Goal: Task Accomplishment & Management: Complete application form

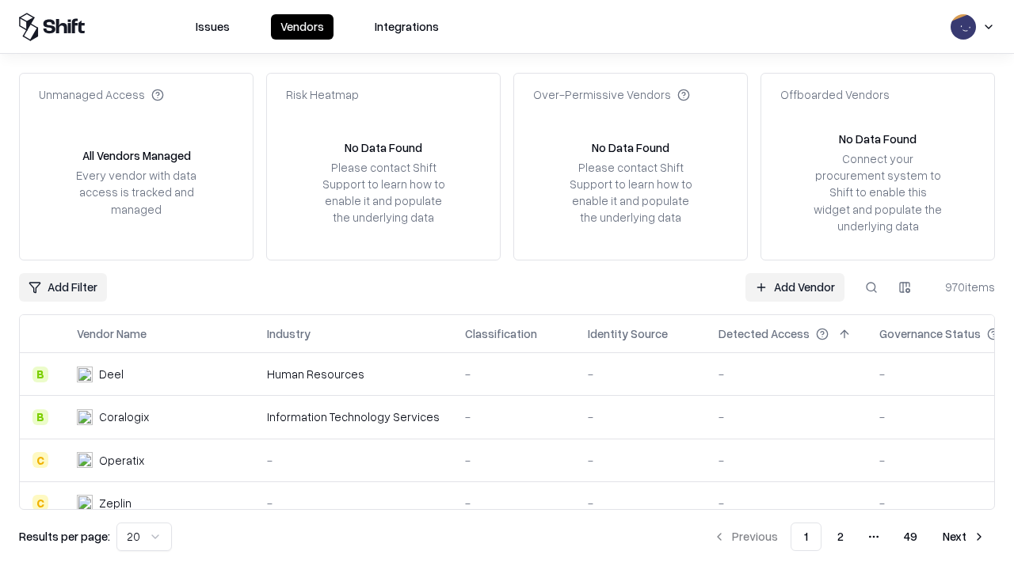
click at [795, 287] on link "Add Vendor" at bounding box center [795, 287] width 99 height 29
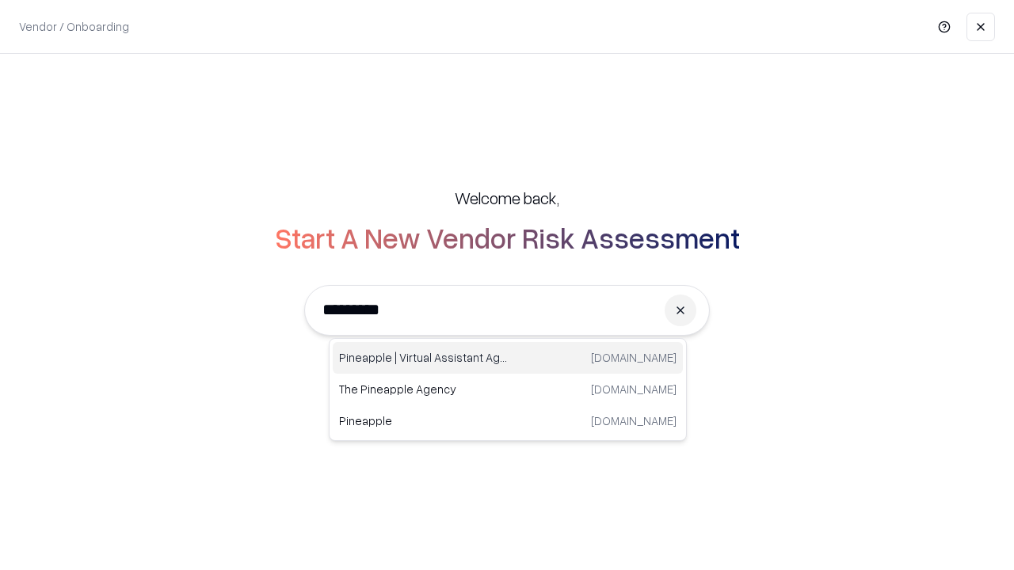
click at [508, 358] on div "Pineapple | Virtual Assistant Agency [DOMAIN_NAME]" at bounding box center [508, 358] width 350 height 32
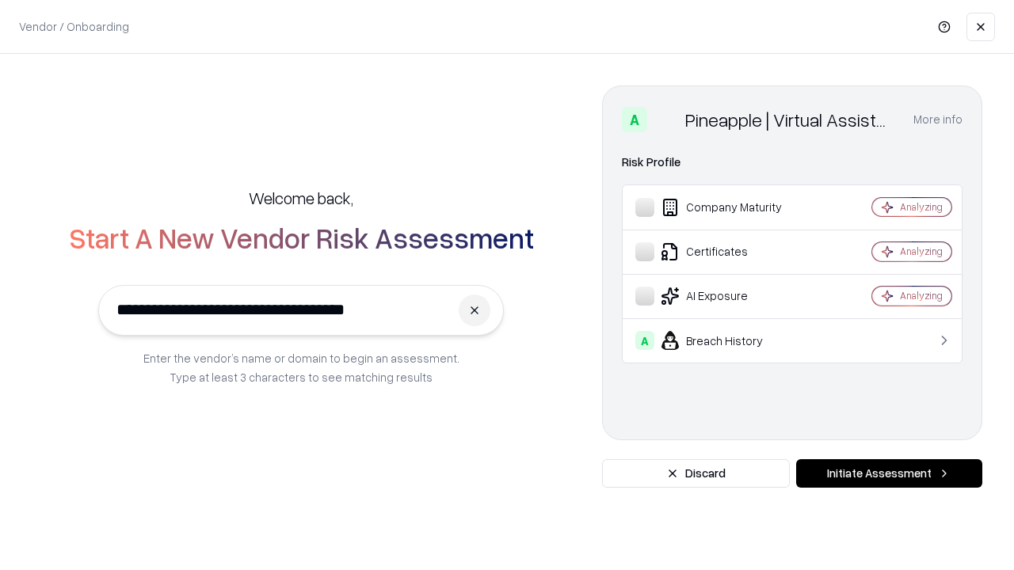
type input "**********"
click at [889, 474] on button "Initiate Assessment" at bounding box center [889, 474] width 186 height 29
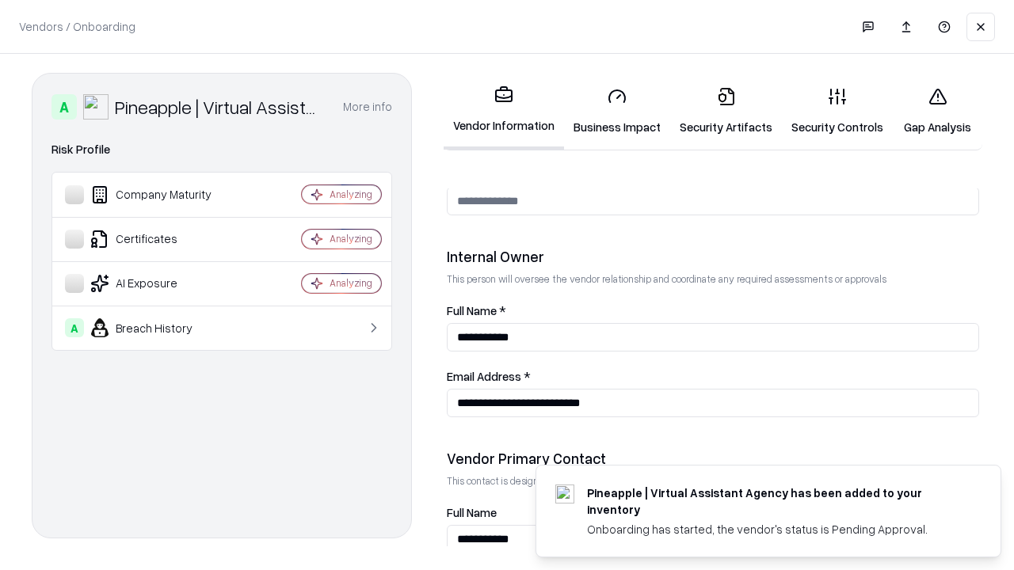
scroll to position [821, 0]
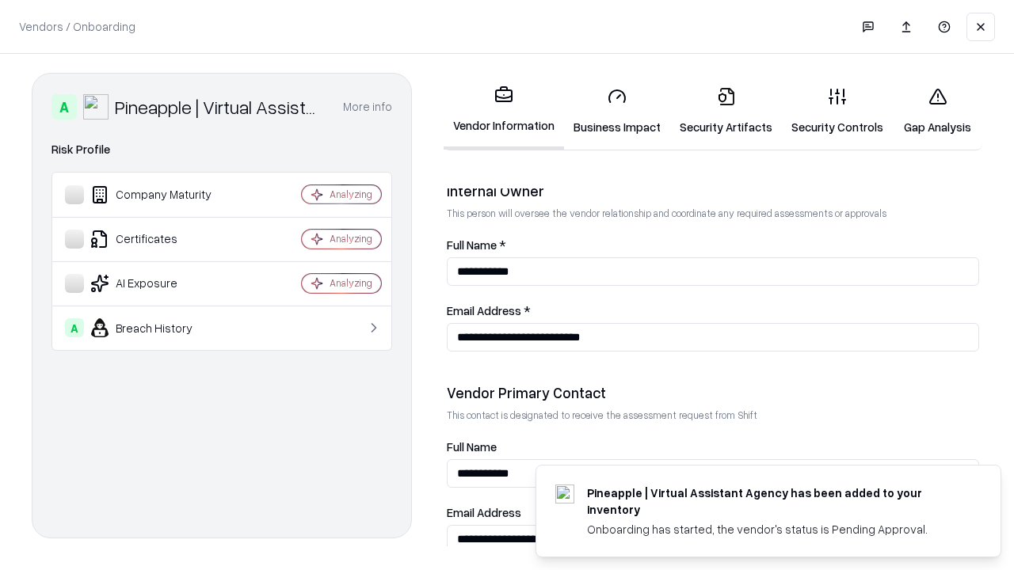
click at [617, 111] on link "Business Impact" at bounding box center [617, 111] width 106 height 74
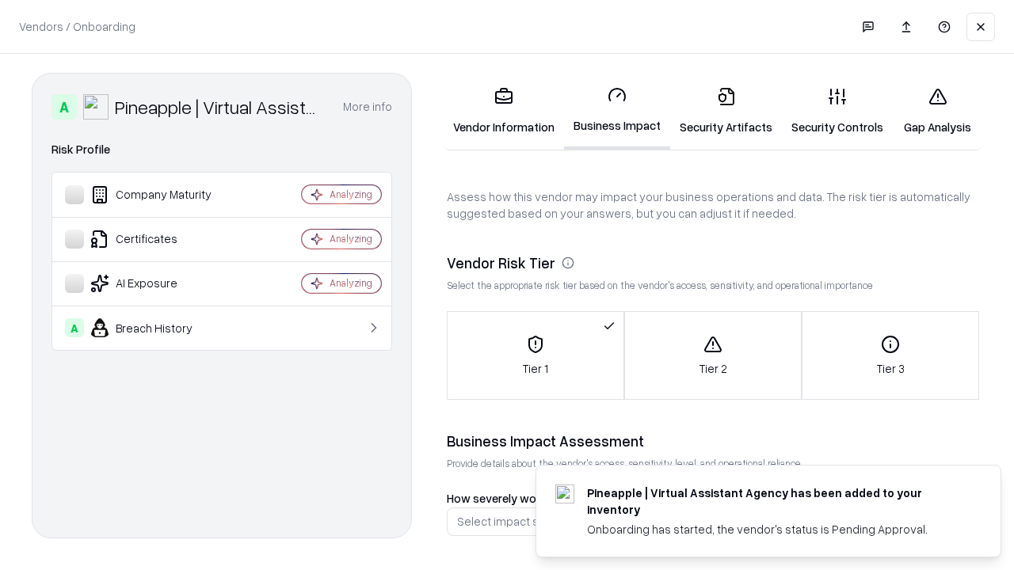
click at [726, 111] on link "Security Artifacts" at bounding box center [726, 111] width 112 height 74
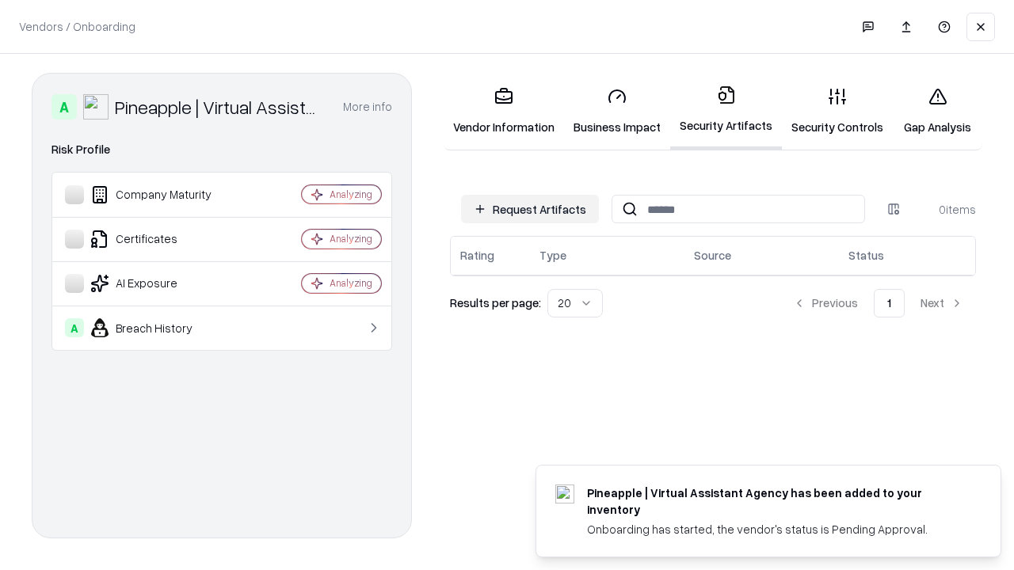
click at [530, 209] on button "Request Artifacts" at bounding box center [530, 209] width 138 height 29
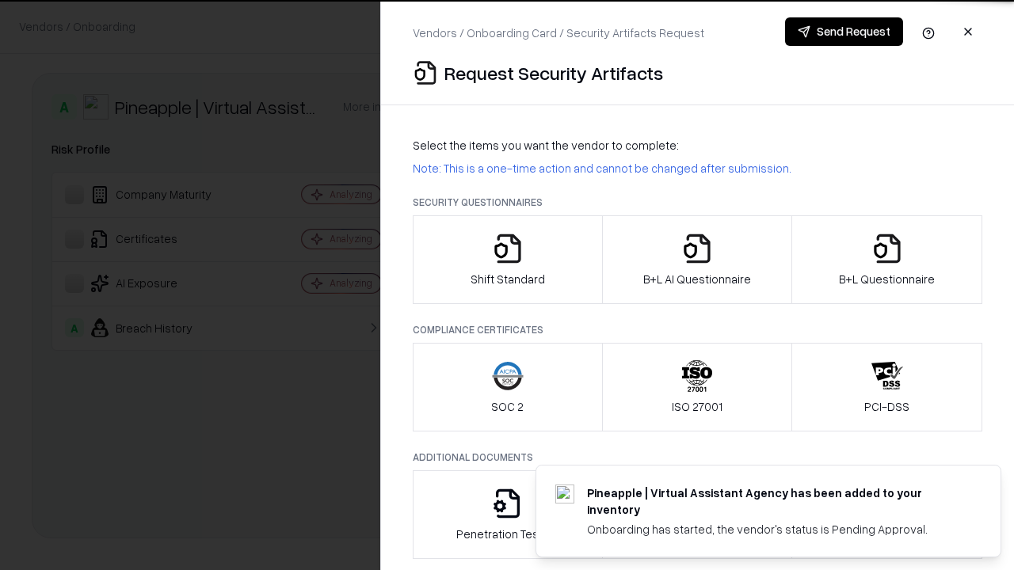
click at [507, 260] on icon "button" at bounding box center [508, 249] width 32 height 32
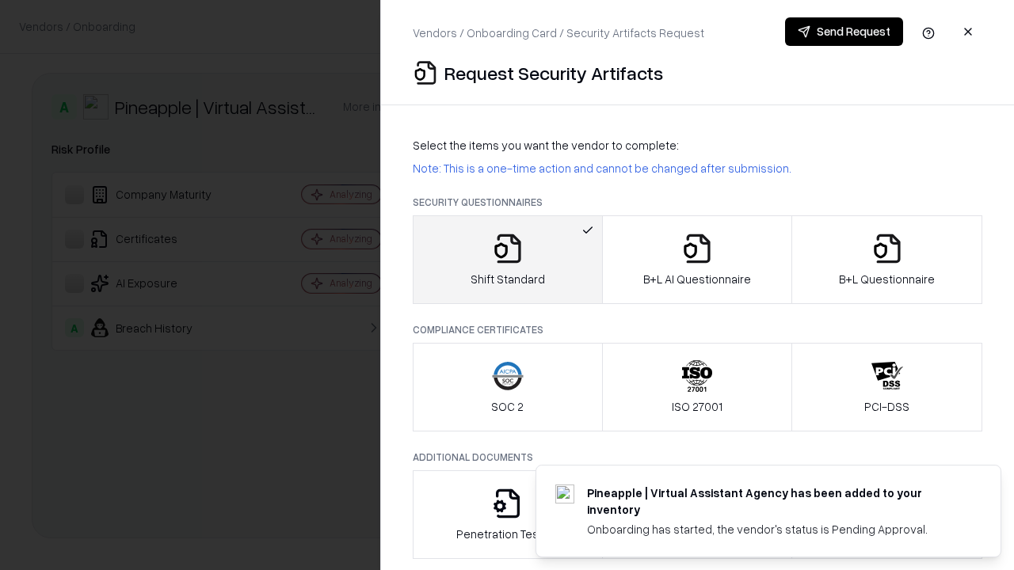
click at [844, 32] on button "Send Request" at bounding box center [844, 31] width 118 height 29
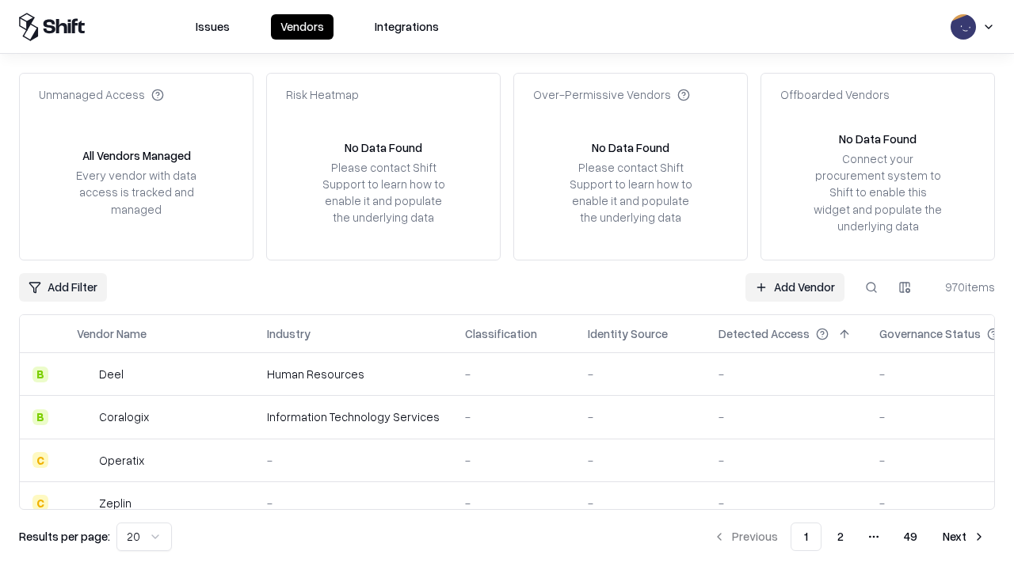
click at [871, 287] on button at bounding box center [871, 287] width 29 height 29
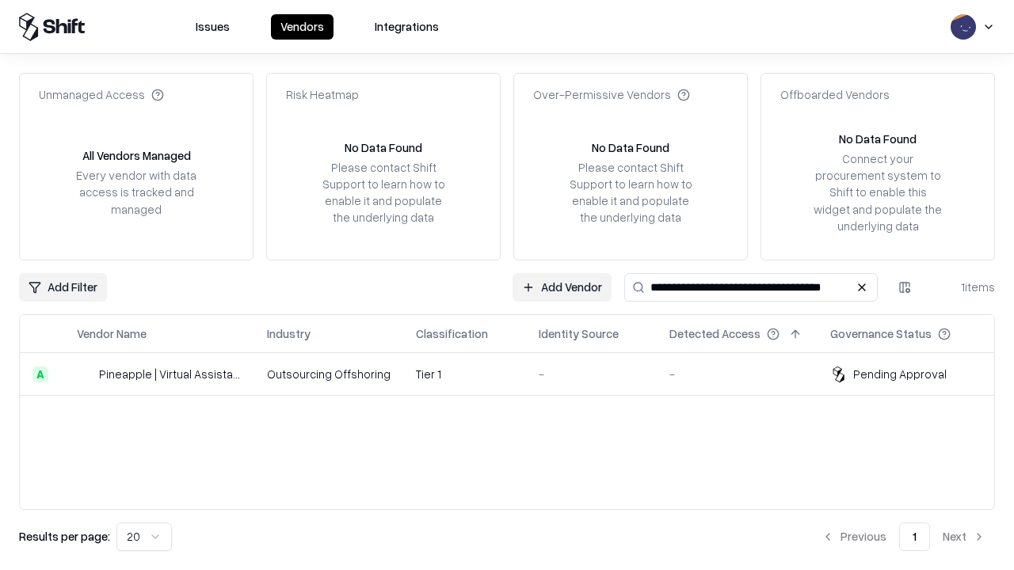
type input "**********"
click at [517, 374] on td "Tier 1" at bounding box center [464, 374] width 123 height 43
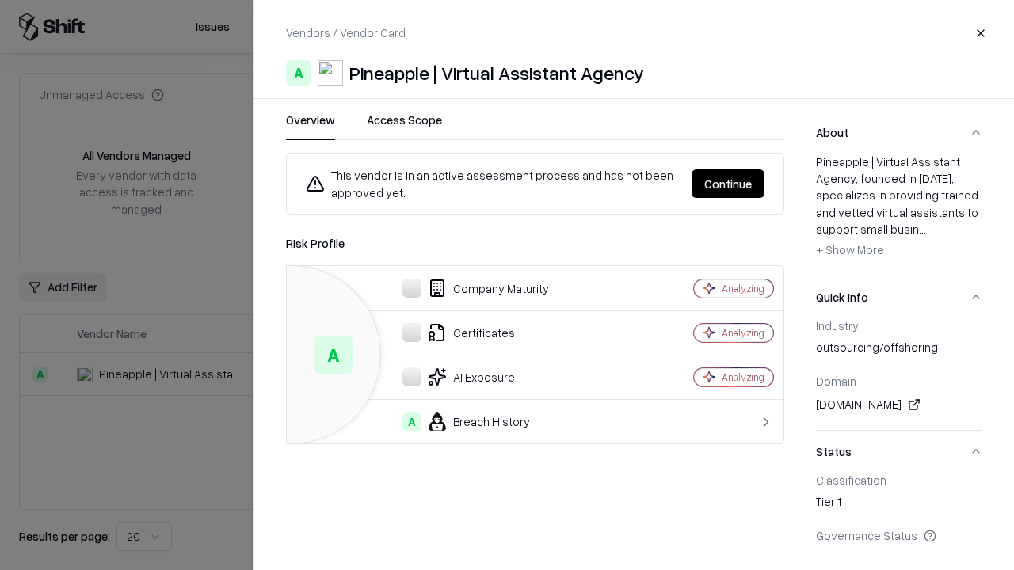
click at [728, 184] on button "Continue" at bounding box center [728, 184] width 73 height 29
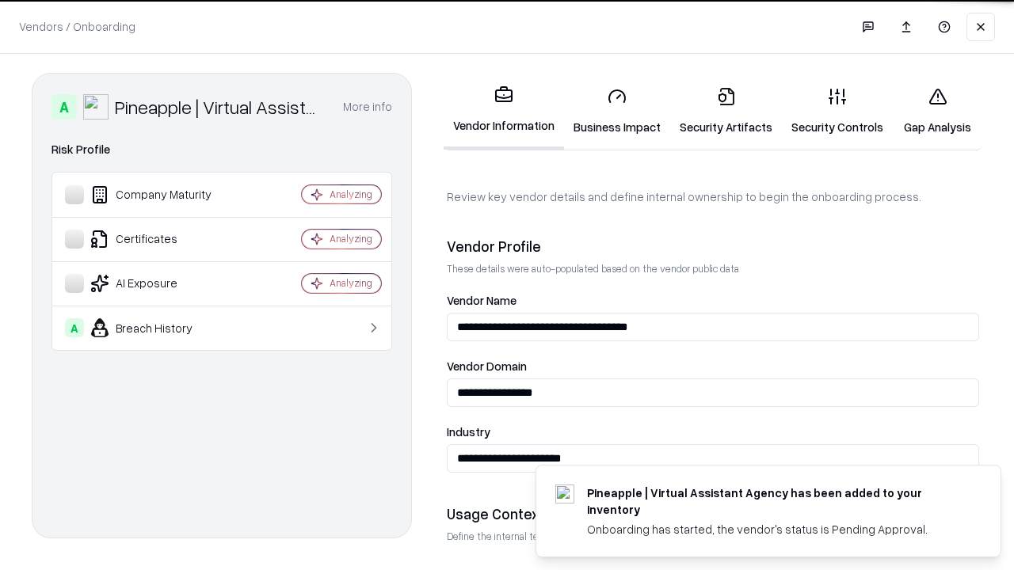
click at [726, 111] on link "Security Artifacts" at bounding box center [726, 111] width 112 height 74
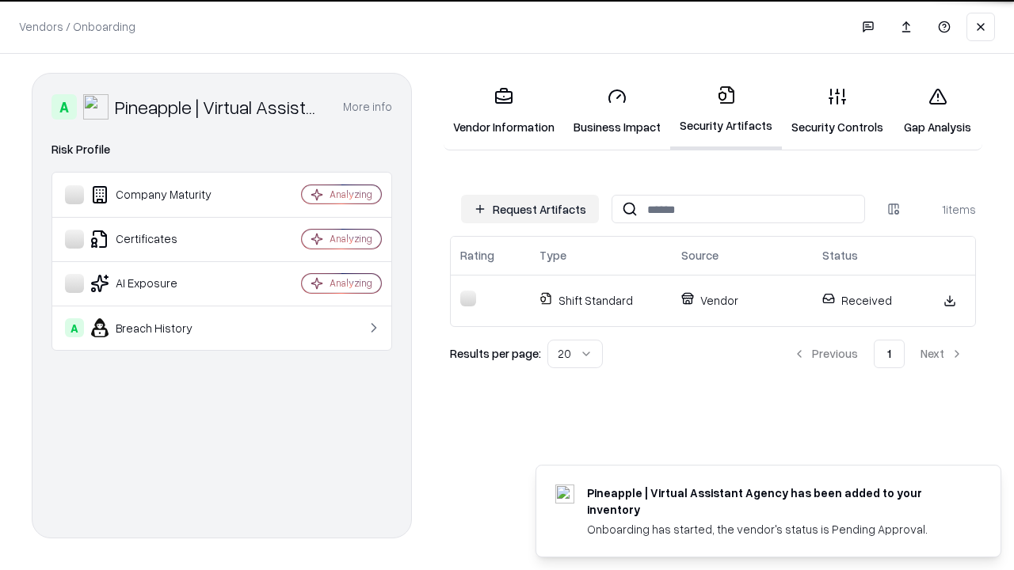
click at [837, 111] on link "Security Controls" at bounding box center [837, 111] width 111 height 74
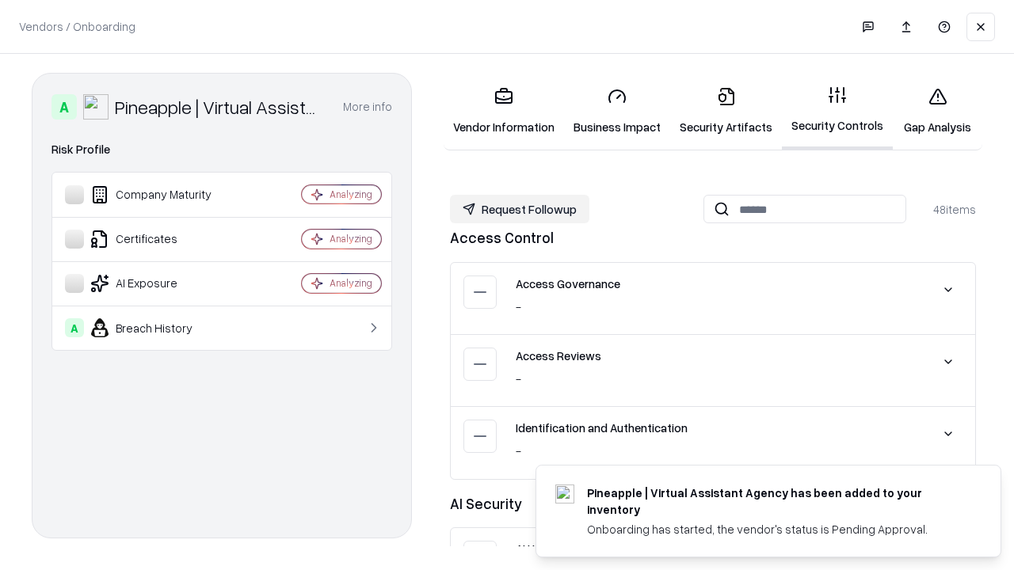
click at [520, 208] on button "Request Followup" at bounding box center [519, 209] width 139 height 29
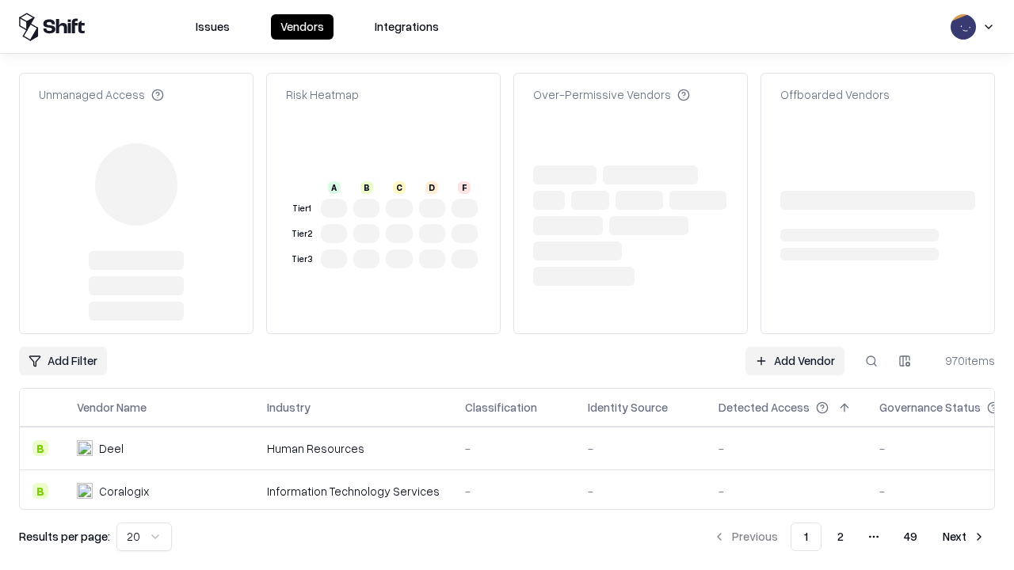
click at [795, 347] on link "Add Vendor" at bounding box center [795, 361] width 99 height 29
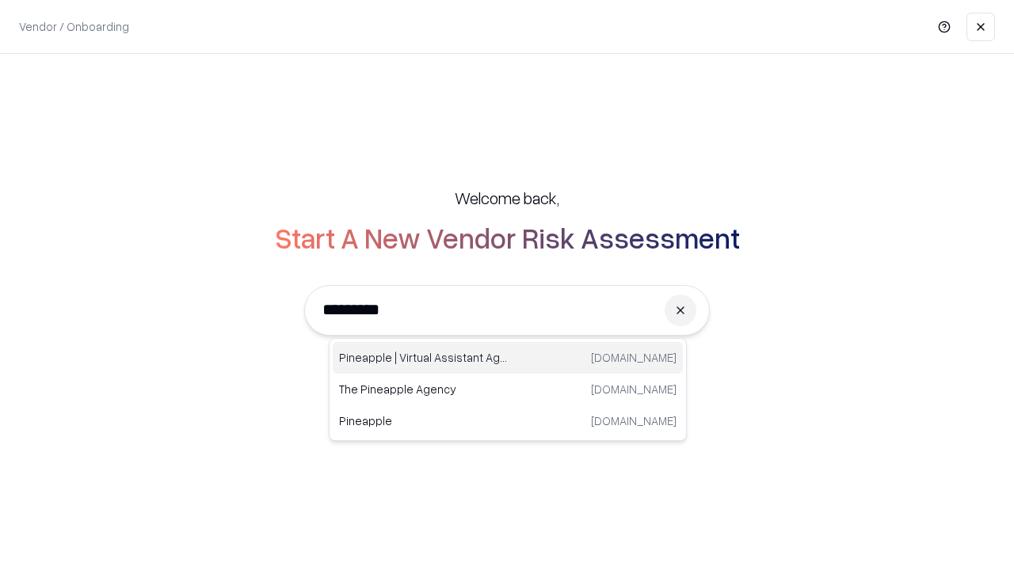
click at [508, 358] on div "Pineapple | Virtual Assistant Agency [DOMAIN_NAME]" at bounding box center [508, 358] width 350 height 32
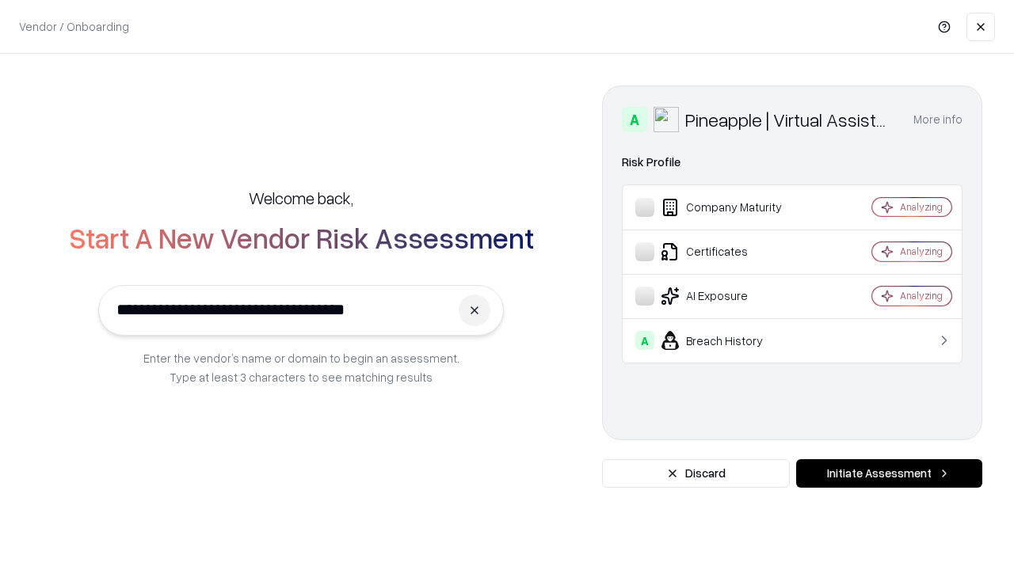
type input "**********"
click at [889, 474] on button "Initiate Assessment" at bounding box center [889, 474] width 186 height 29
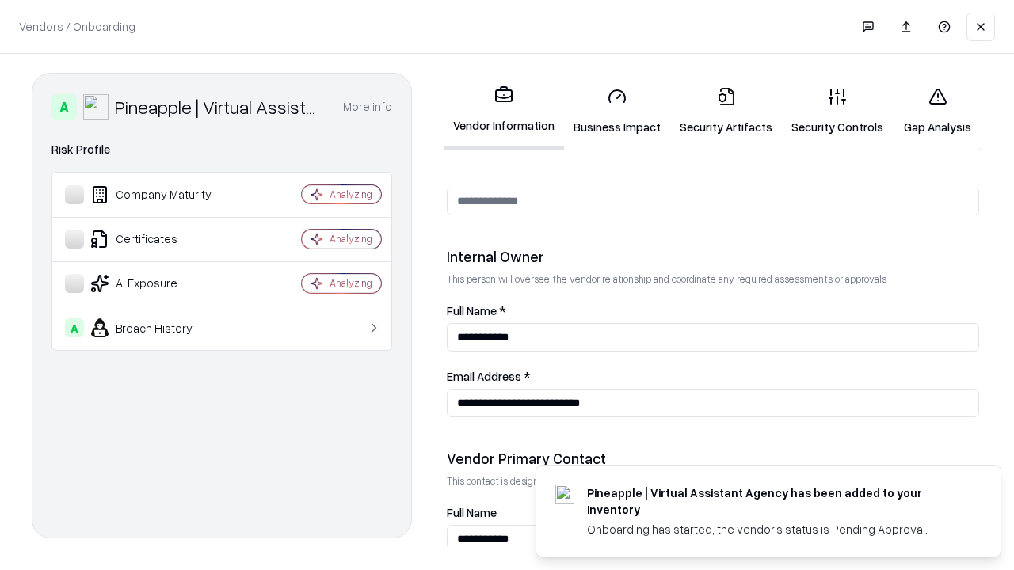
scroll to position [821, 0]
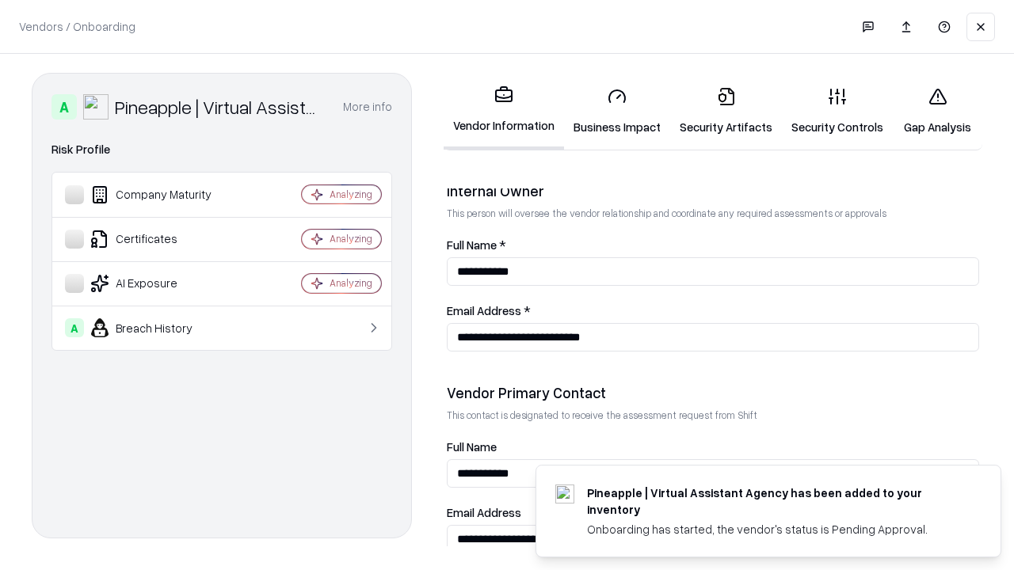
click at [937, 111] on link "Gap Analysis" at bounding box center [938, 111] width 90 height 74
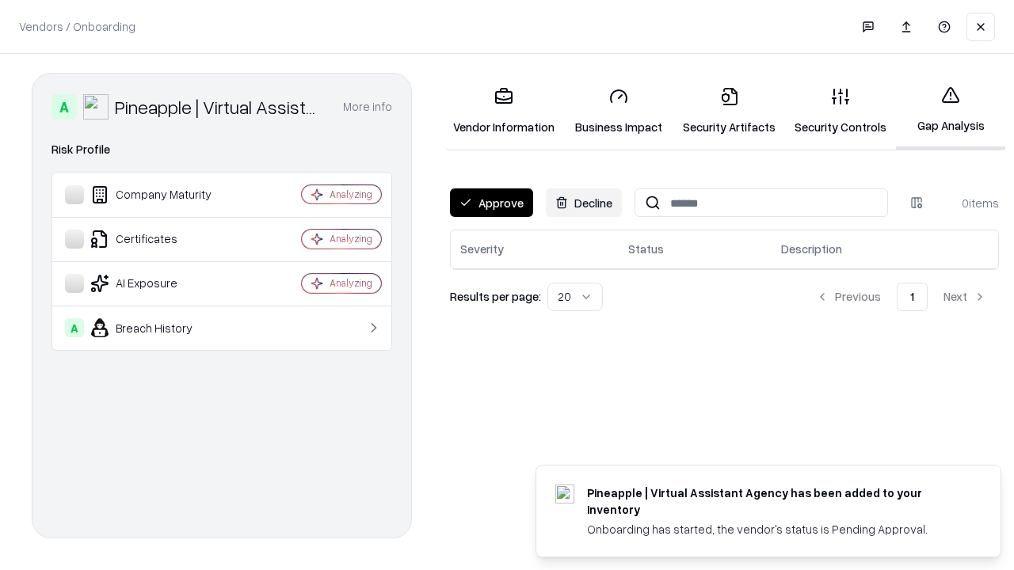
click at [491, 203] on button "Approve" at bounding box center [491, 203] width 83 height 29
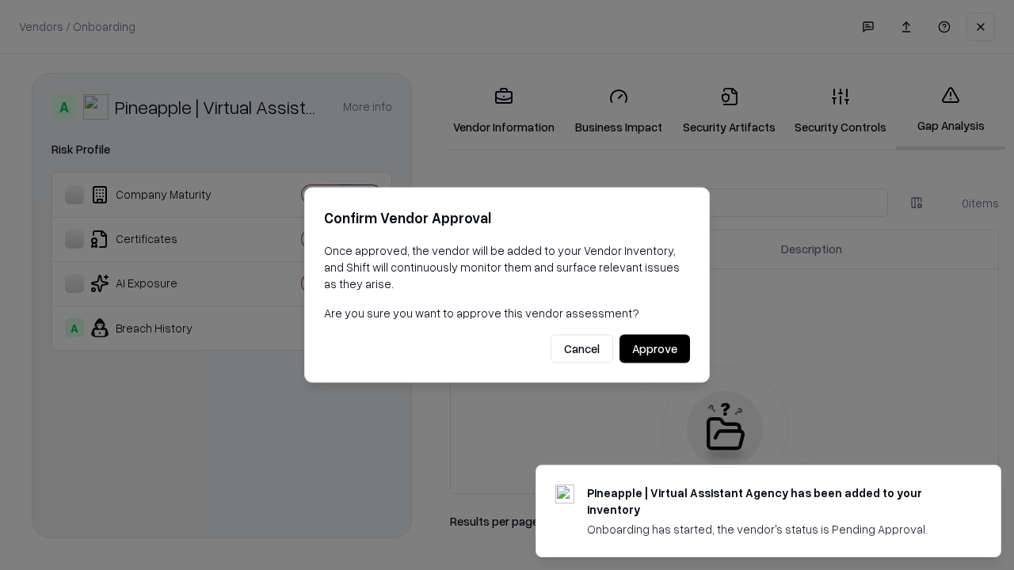
click at [654, 349] on button "Approve" at bounding box center [655, 349] width 71 height 29
